Goal: Book appointment/travel/reservation

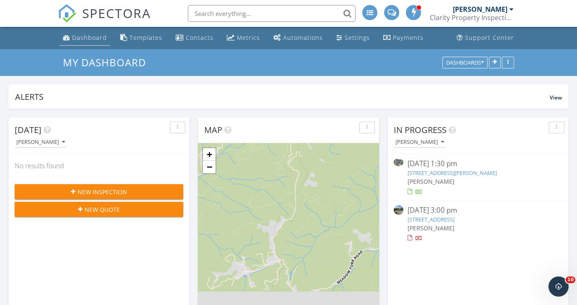
click at [87, 34] on div "Dashboard" at bounding box center [89, 38] width 35 height 8
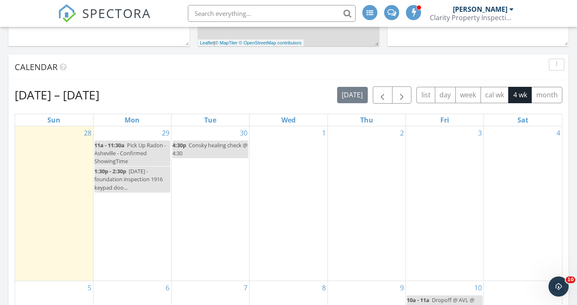
scroll to position [317, 0]
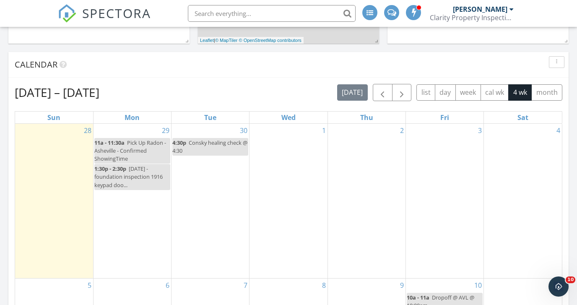
click at [205, 127] on div "30 4:30p Consky healing check @ 4:30" at bounding box center [210, 201] width 78 height 154
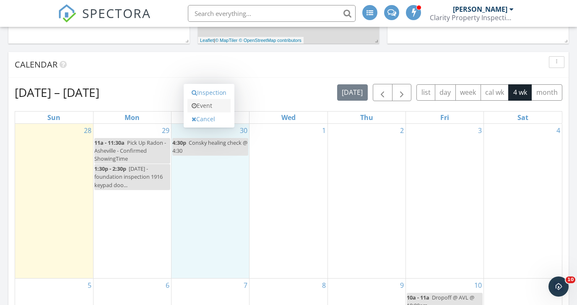
click at [197, 105] on link "Event" at bounding box center [208, 105] width 43 height 13
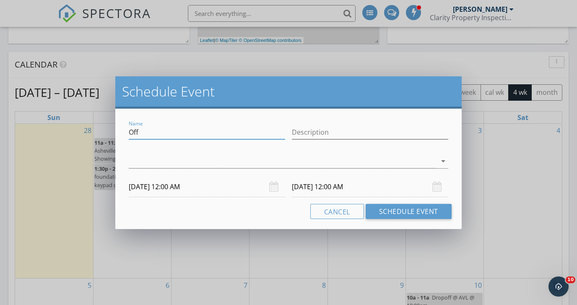
drag, startPoint x: 149, startPoint y: 136, endPoint x: 118, endPoint y: 130, distance: 31.6
click at [118, 130] on div "Name Off Description arrow_drop_down 09/30/2025 12:00 AM 10/01/2025 12:00 AM Ca…" at bounding box center [288, 169] width 346 height 120
click at [171, 128] on input "Block - Books Appointment" at bounding box center [207, 132] width 156 height 14
click at [257, 131] on input "Block - Books Reconciling Appointment" at bounding box center [207, 132] width 156 height 14
type input "Block - Books Reconciling Appointment QB"
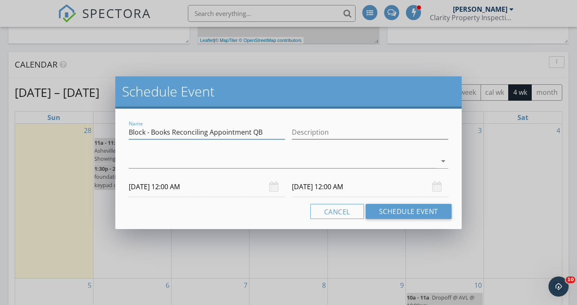
click at [249, 159] on div at bounding box center [283, 161] width 308 height 14
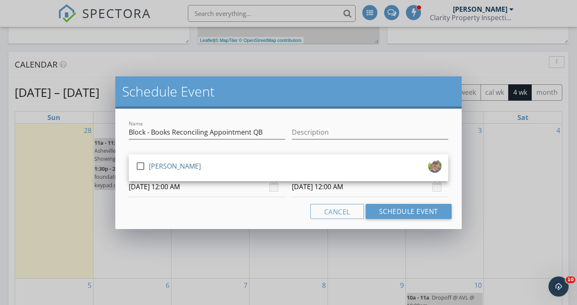
drag, startPoint x: 142, startPoint y: 162, endPoint x: 151, endPoint y: 194, distance: 33.2
click at [142, 162] on div at bounding box center [140, 166] width 14 height 14
click at [209, 207] on div "Cancel Schedule Event" at bounding box center [288, 211] width 326 height 15
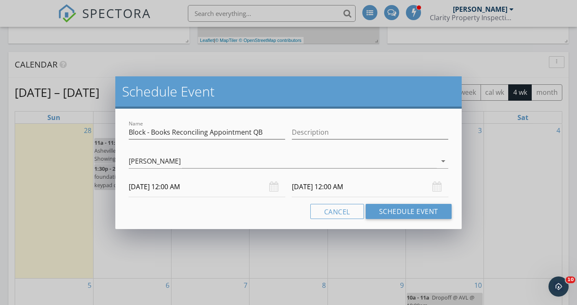
click at [181, 187] on input "09/30/2025 12:00 AM" at bounding box center [207, 186] width 156 height 21
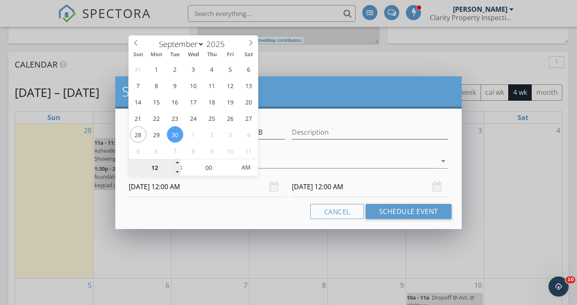
click at [157, 166] on input "12" at bounding box center [155, 167] width 52 height 17
type input "09"
type input "09/30/2025 9:00 AM"
click at [208, 168] on input "00" at bounding box center [209, 167] width 52 height 17
type input "09"
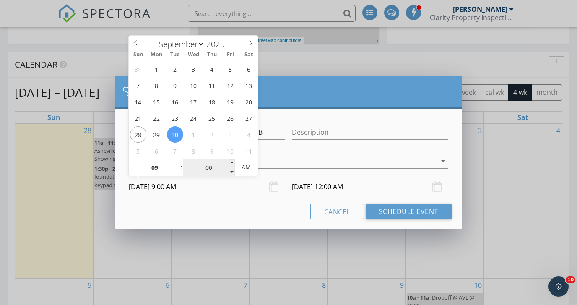
type input "10/01/2025 9:00 AM"
type input "30"
type input "09/30/2025 9:30 AM"
click at [317, 188] on input "10/01/2025 9:00 AM" at bounding box center [370, 186] width 156 height 21
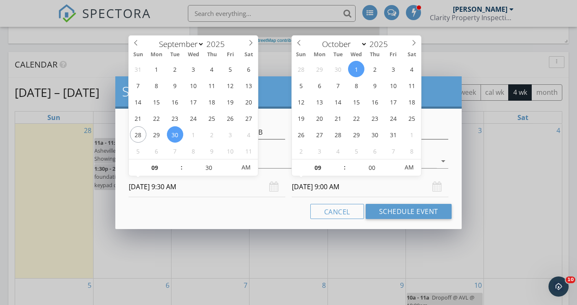
type input "30"
type input "10/01/2025 9:30 AM"
select select "8"
type input "09/30/2025 9:30 AM"
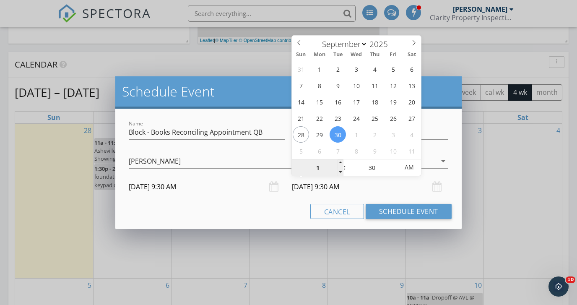
type input "12"
type input "09/30/2025 12:30 PM"
click at [406, 166] on span "AM" at bounding box center [408, 167] width 23 height 17
drag, startPoint x: 276, startPoint y: 208, endPoint x: 300, endPoint y: 208, distance: 23.9
click at [276, 208] on div "Cancel Schedule Event" at bounding box center [288, 211] width 326 height 15
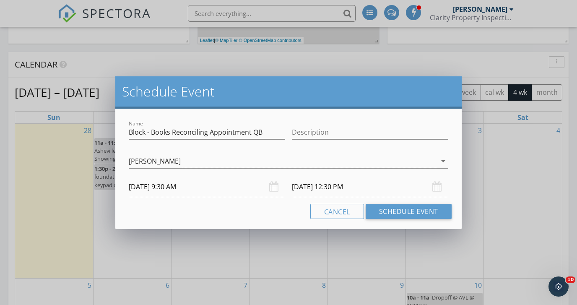
click at [341, 187] on input "09/30/2025 12:30 PM" at bounding box center [370, 186] width 156 height 21
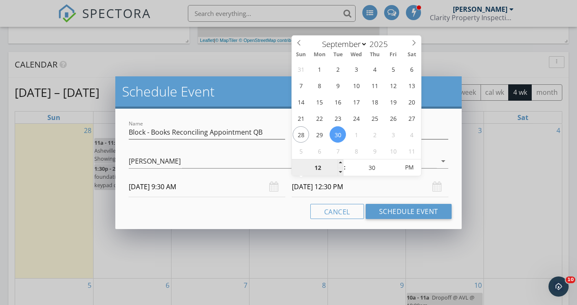
click at [317, 169] on input "12" at bounding box center [318, 167] width 52 height 17
type input "11"
type input "09/30/2025 11:30 PM"
click at [282, 206] on div "Cancel Schedule Event" at bounding box center [288, 211] width 326 height 15
click at [334, 184] on input "09/30/2025 11:30 PM" at bounding box center [370, 186] width 156 height 21
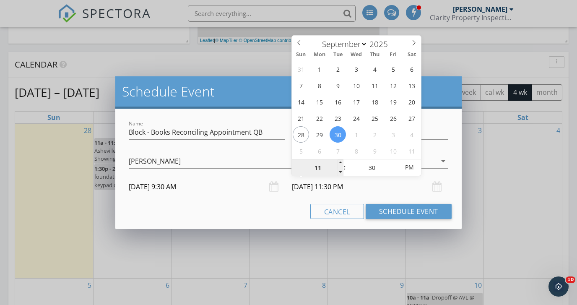
click at [322, 166] on input "11" at bounding box center [318, 167] width 52 height 17
type input "10"
type input "09/30/2025 10:30 AM"
drag, startPoint x: 409, startPoint y: 167, endPoint x: 370, endPoint y: 189, distance: 44.3
click at [408, 167] on span "AM" at bounding box center [408, 167] width 23 height 17
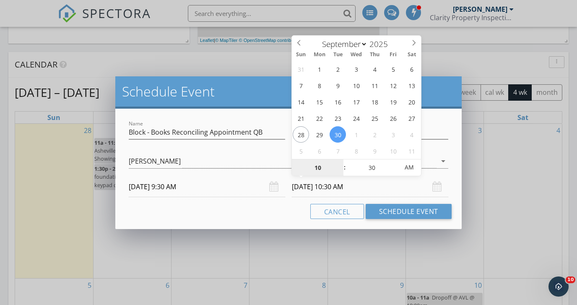
type input "10"
drag, startPoint x: 267, startPoint y: 213, endPoint x: 327, endPoint y: 210, distance: 59.6
click at [269, 212] on div "Cancel Schedule Event" at bounding box center [288, 211] width 326 height 15
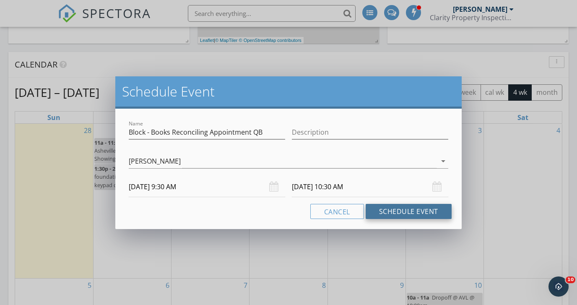
click at [409, 211] on button "Schedule Event" at bounding box center [409, 211] width 86 height 15
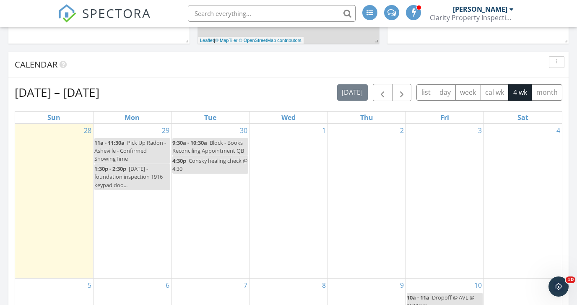
click at [121, 131] on div "29 11a - 11:30a Pick Up Radon - Asheville - Confirmed ShowingTime 1:30p - 2:30p…" at bounding box center [132, 201] width 78 height 154
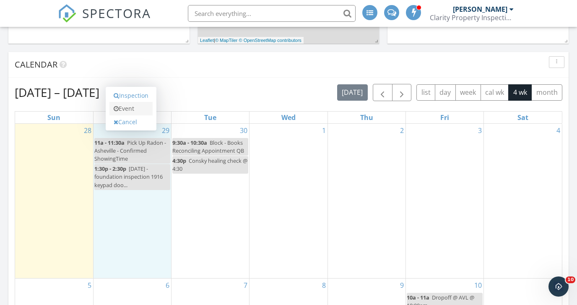
click at [124, 105] on link "Event" at bounding box center [130, 108] width 43 height 13
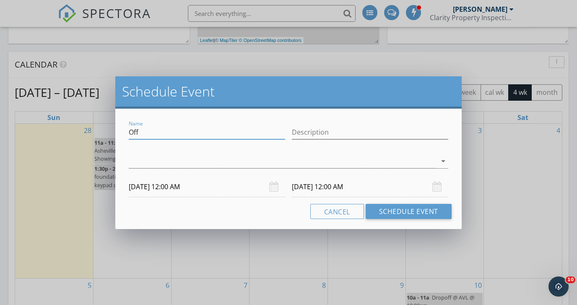
drag, startPoint x: 146, startPoint y: 133, endPoint x: 123, endPoint y: 132, distance: 23.1
click at [123, 132] on div "Name Off Description arrow_drop_down 09/29/2025 12:00 AM 09/30/2025 12:00 AM Ca…" at bounding box center [288, 169] width 346 height 120
type input "Harrison Engineering - Foundation Cert"
click at [168, 160] on div at bounding box center [283, 161] width 308 height 14
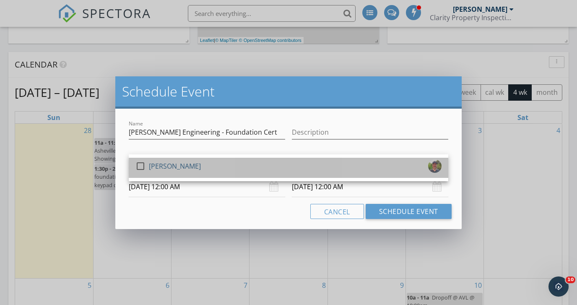
click at [149, 166] on div "[PERSON_NAME]" at bounding box center [175, 165] width 52 height 13
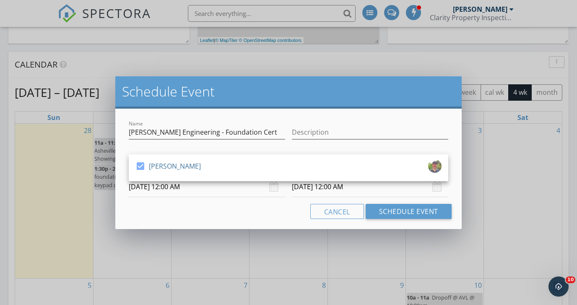
click at [166, 191] on input "09/29/2025 12:00 AM" at bounding box center [207, 186] width 156 height 21
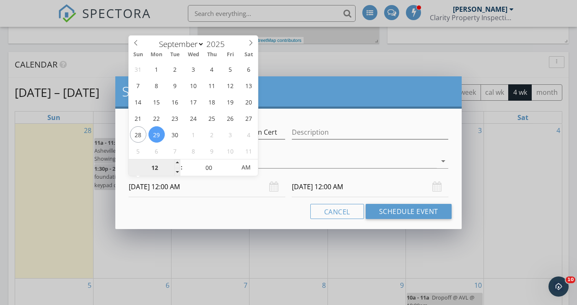
click at [161, 169] on input "12" at bounding box center [155, 167] width 52 height 17
type input "09"
type input "09/29/2025 9:00 AM"
drag, startPoint x: 221, startPoint y: 211, endPoint x: 265, endPoint y: 207, distance: 44.2
click at [221, 211] on div "Cancel Schedule Event" at bounding box center [288, 211] width 326 height 15
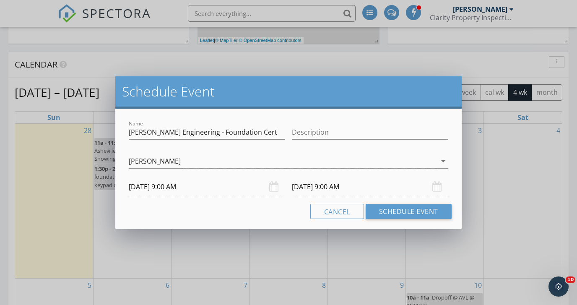
click at [316, 187] on input "09/30/2025 9:00 AM" at bounding box center [370, 186] width 156 height 21
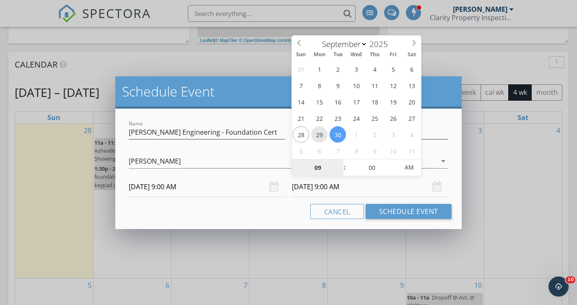
type input "09/29/2025 9:00 AM"
type input "10"
type input "09/29/2025 10:00 AM"
click at [339, 163] on span at bounding box center [340, 163] width 6 height 8
click at [281, 208] on div "Cancel Schedule Event" at bounding box center [288, 211] width 326 height 15
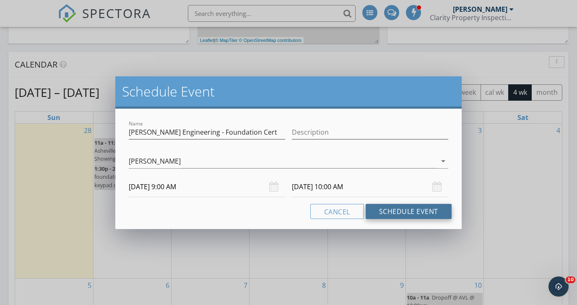
click at [390, 208] on button "Schedule Event" at bounding box center [409, 211] width 86 height 15
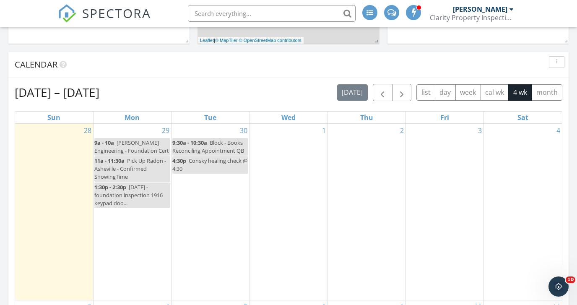
click at [127, 149] on span "Harrison Engineering - Foundation Cert" at bounding box center [131, 147] width 75 height 16
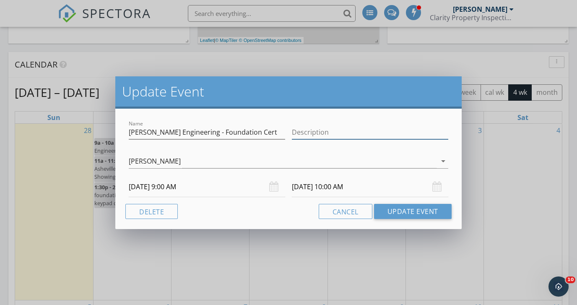
click at [318, 129] on input "Description" at bounding box center [370, 132] width 156 height 14
paste input "199 Smith Rd Cherokee, NC 28719"
type input "199 Smith Rd Cherokee, NC 28719"
click at [261, 131] on input "Harrison Engineering - Foundation Cert" at bounding box center [207, 132] width 156 height 14
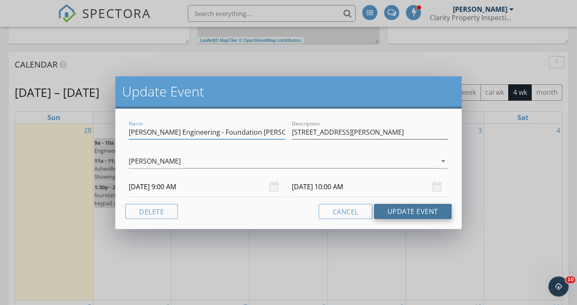
type input "Harrison Engineering - Foundation Cert - Cody"
click at [390, 210] on button "Update Event" at bounding box center [413, 211] width 78 height 15
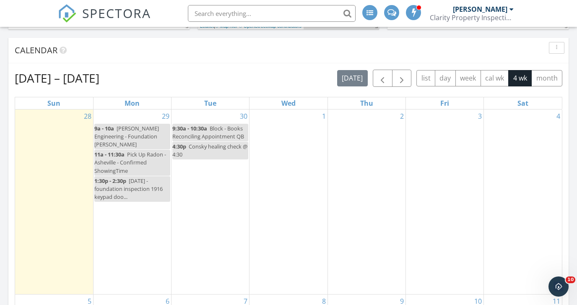
scroll to position [336, 0]
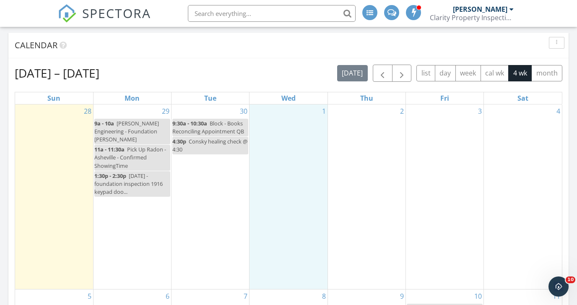
click at [272, 130] on div "1" at bounding box center [288, 196] width 78 height 184
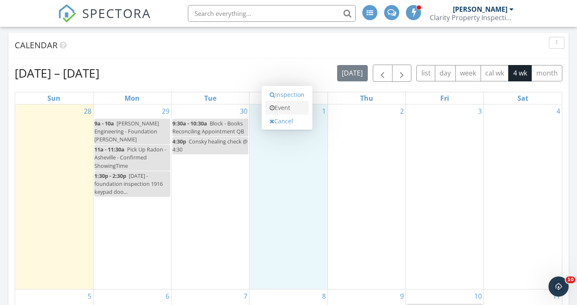
click at [280, 109] on link "Event" at bounding box center [286, 107] width 43 height 13
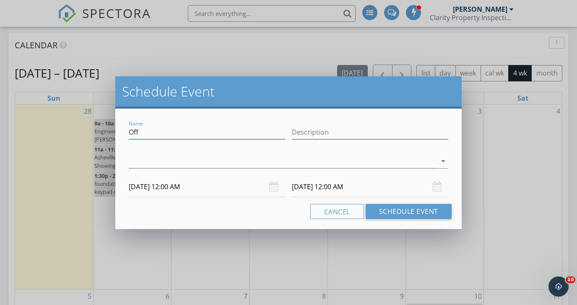
drag, startPoint x: 214, startPoint y: 137, endPoint x: 131, endPoint y: 134, distance: 83.1
click at [133, 138] on input "Off" at bounding box center [207, 132] width 156 height 14
click at [131, 134] on input "Off" at bounding box center [207, 132] width 156 height 14
drag, startPoint x: 145, startPoint y: 130, endPoint x: 109, endPoint y: 132, distance: 36.5
click at [109, 132] on div "Schedule Event Name Off Description arrow_drop_down 10/01/2025 12:00 AM 10/02/2…" at bounding box center [288, 152] width 577 height 305
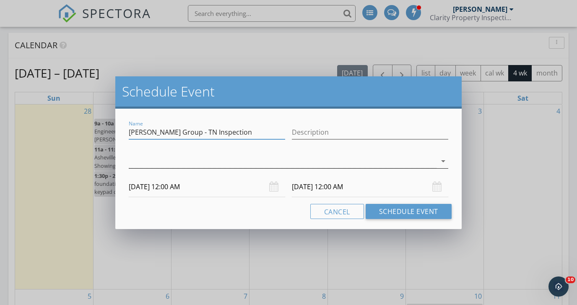
type input "Birdsey Group - TN Inspection"
click at [149, 164] on div at bounding box center [283, 161] width 308 height 14
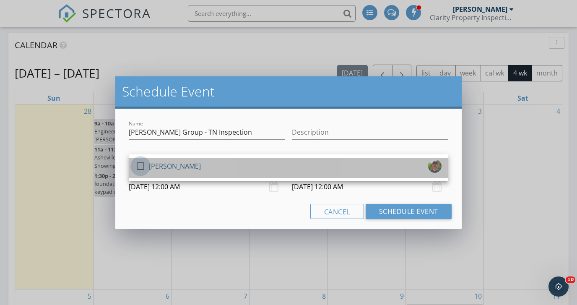
click at [141, 166] on div at bounding box center [140, 166] width 14 height 14
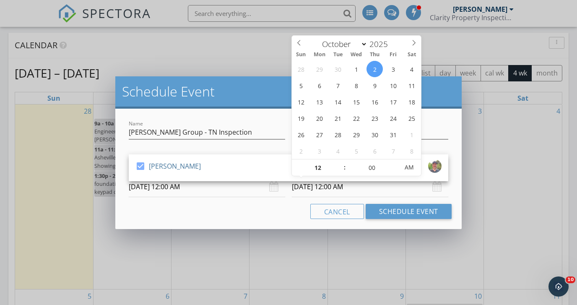
click at [313, 192] on input "10/02/2025 12:00 AM" at bounding box center [370, 186] width 156 height 21
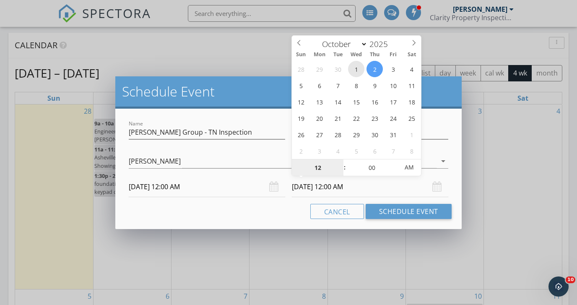
type input "10/01/2025 12:00 AM"
click at [186, 185] on input "10/01/2025 12:00 AM" at bounding box center [207, 186] width 156 height 21
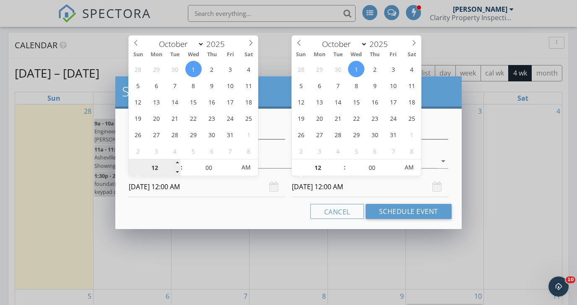
click at [155, 170] on input "12" at bounding box center [155, 167] width 52 height 17
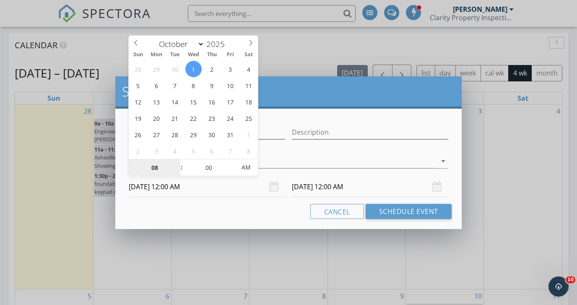
type input "08"
type input "10/01/2025 8:00 AM"
drag, startPoint x: 224, startPoint y: 211, endPoint x: 276, endPoint y: 209, distance: 51.6
click at [228, 210] on div "Cancel Schedule Event" at bounding box center [288, 211] width 326 height 15
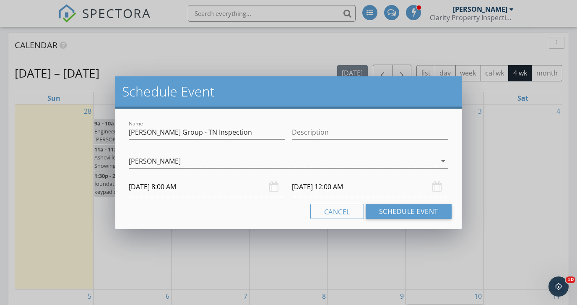
type input "08"
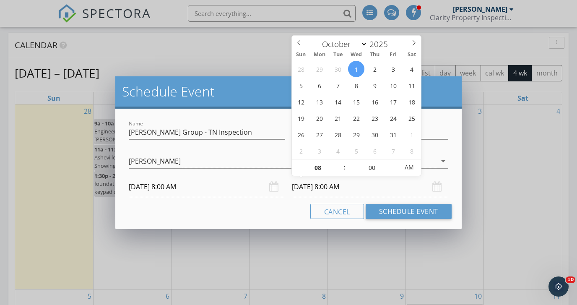
click at [314, 187] on input "10/01/2025 8:00 AM" at bounding box center [370, 186] width 156 height 21
type input "10/01/2025 8:00 PM"
click at [404, 165] on span "AM" at bounding box center [408, 167] width 23 height 17
drag, startPoint x: 259, startPoint y: 210, endPoint x: 355, endPoint y: 220, distance: 97.4
click at [265, 209] on div "Cancel Schedule Event" at bounding box center [288, 211] width 326 height 15
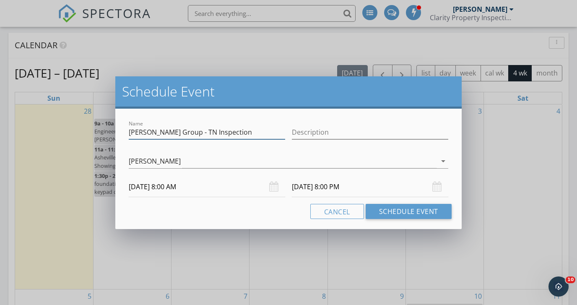
click at [244, 134] on input "Birdsey Group - TN Inspection" at bounding box center [207, 132] width 156 height 14
type input "Birdsey Group - TN Inspection - Email"
click at [403, 208] on button "Schedule Event" at bounding box center [409, 211] width 86 height 15
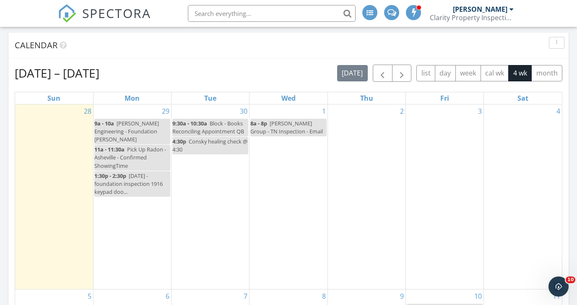
click at [266, 132] on span "Birdsey Group - TN Inspection - Email" at bounding box center [286, 127] width 73 height 16
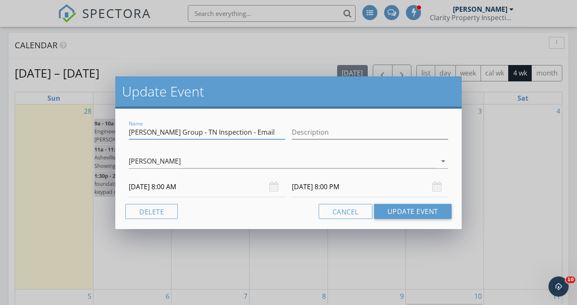
drag, startPoint x: 253, startPoint y: 132, endPoint x: 84, endPoint y: 127, distance: 169.0
click at [84, 127] on div "Update Event Name Birdsey Group - TN Inspection - Email Description Kurtis Lane…" at bounding box center [288, 152] width 577 height 305
paste input "Tuesday - TN - Julia White - Wednesday $200 Mold Test company - Confirming Wedn…"
type input "Birdsey Group Tuesday - TN - Julia White - Wednesday $200 Mold Test company - C…"
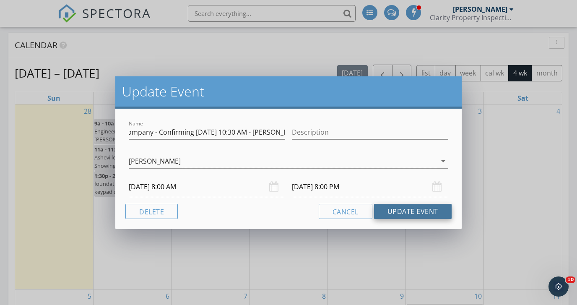
scroll to position [0, 0]
click at [411, 213] on button "Update Event" at bounding box center [413, 211] width 78 height 15
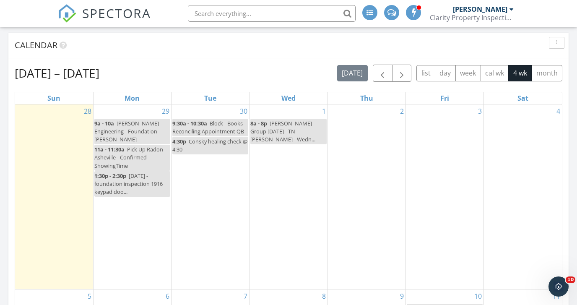
scroll to position [336, 0]
click at [291, 139] on div "8a - 8p Birdsey Group Tuesday - TN - Julia White - Wedn..." at bounding box center [288, 132] width 76 height 24
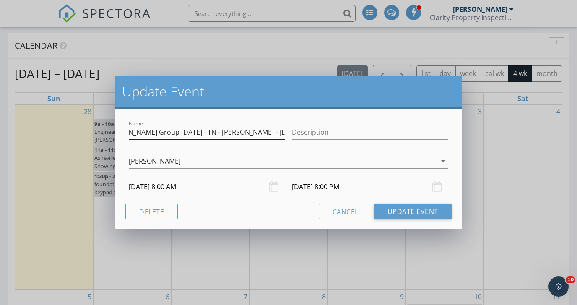
scroll to position [0, 0]
click at [402, 212] on button "Update Event" at bounding box center [413, 211] width 78 height 15
